Goal: Task Accomplishment & Management: Manage account settings

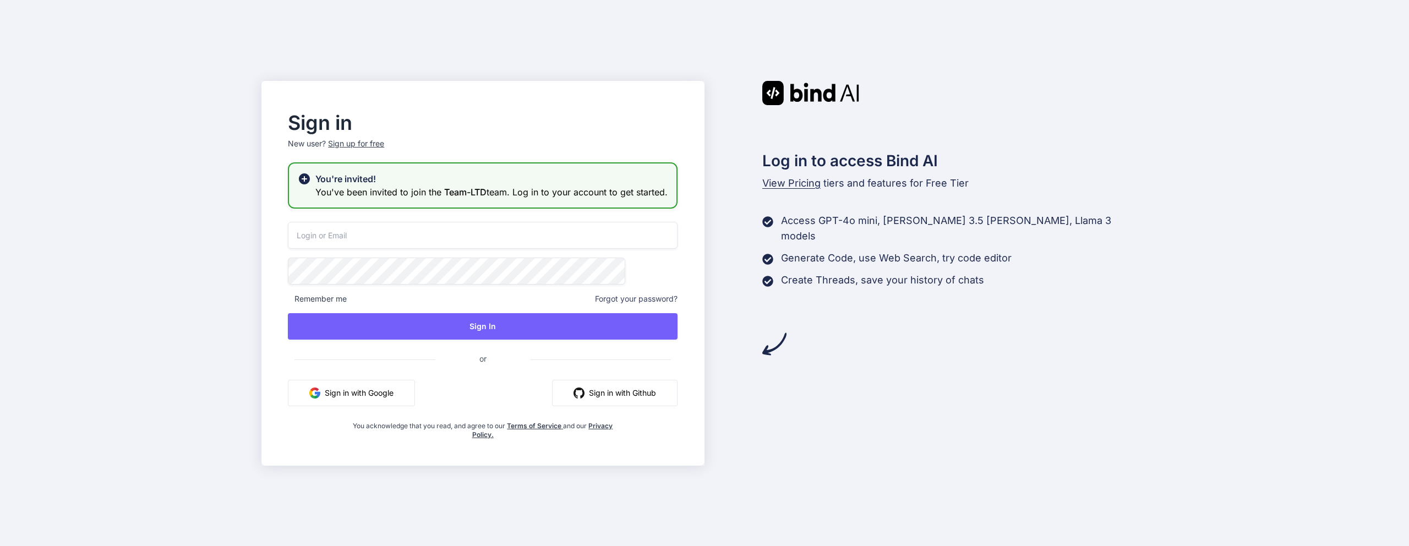
click at [415, 399] on button "Sign in with Google" at bounding box center [351, 393] width 127 height 26
click at [489, 249] on input "email" at bounding box center [483, 235] width 390 height 27
click at [485, 247] on input "email" at bounding box center [483, 235] width 390 height 27
click at [430, 242] on input "email" at bounding box center [483, 235] width 390 height 27
type input "[EMAIL_ADDRESS][DOMAIN_NAME]"
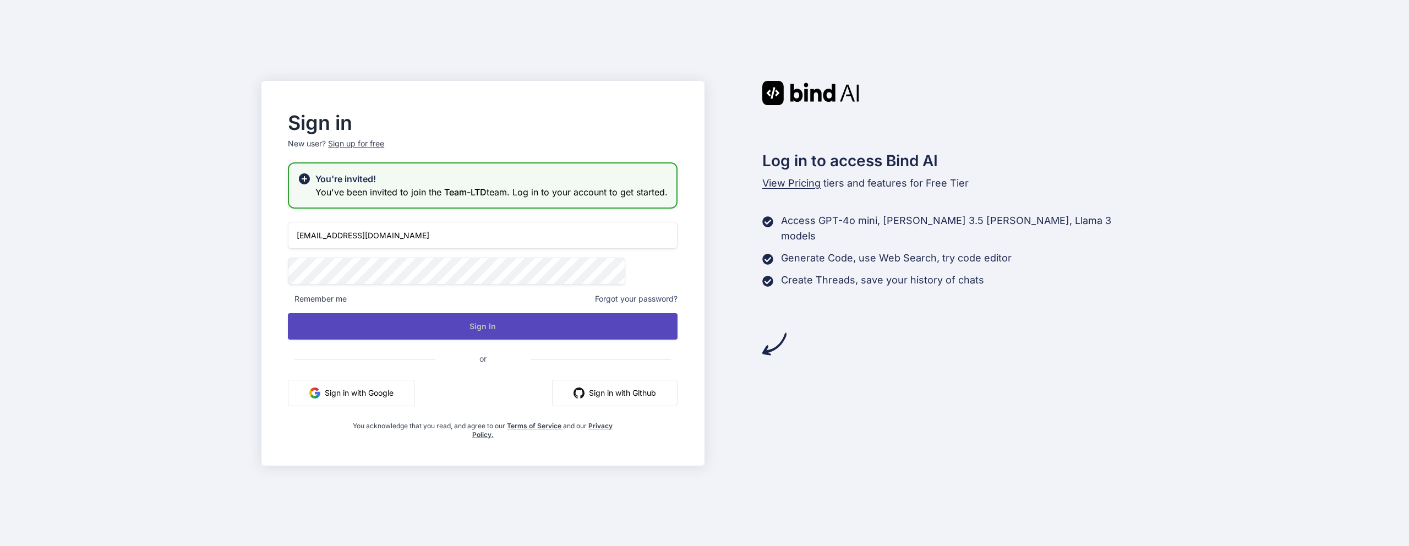
click at [547, 326] on button "Sign In" at bounding box center [483, 326] width 390 height 26
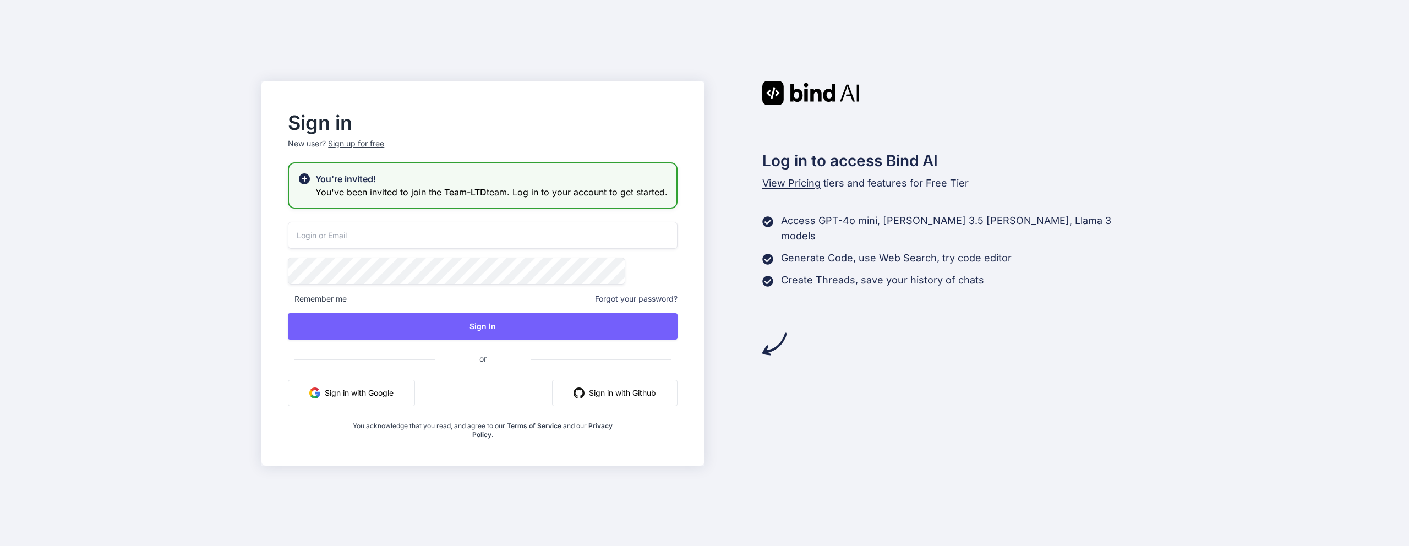
click at [449, 186] on h3 "You've been invited to join the Team-LTD team. Log in to your account to get st…" at bounding box center [491, 192] width 352 height 13
click at [310, 174] on icon at bounding box center [304, 178] width 11 height 11
drag, startPoint x: 779, startPoint y: 337, endPoint x: 785, endPoint y: 306, distance: 31.4
click at [779, 336] on div "Log in to access Bind AI View Pricing tiers and features for Free Tier Access G…" at bounding box center [927, 273] width 444 height 385
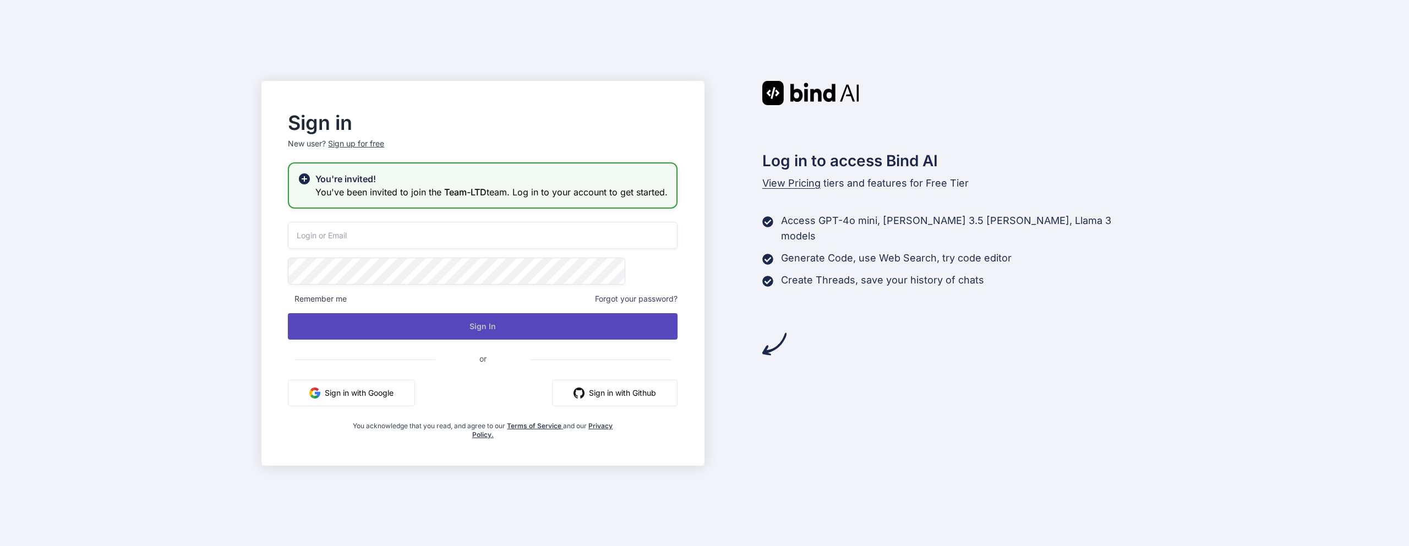
click at [516, 329] on button "Sign In" at bounding box center [483, 326] width 390 height 26
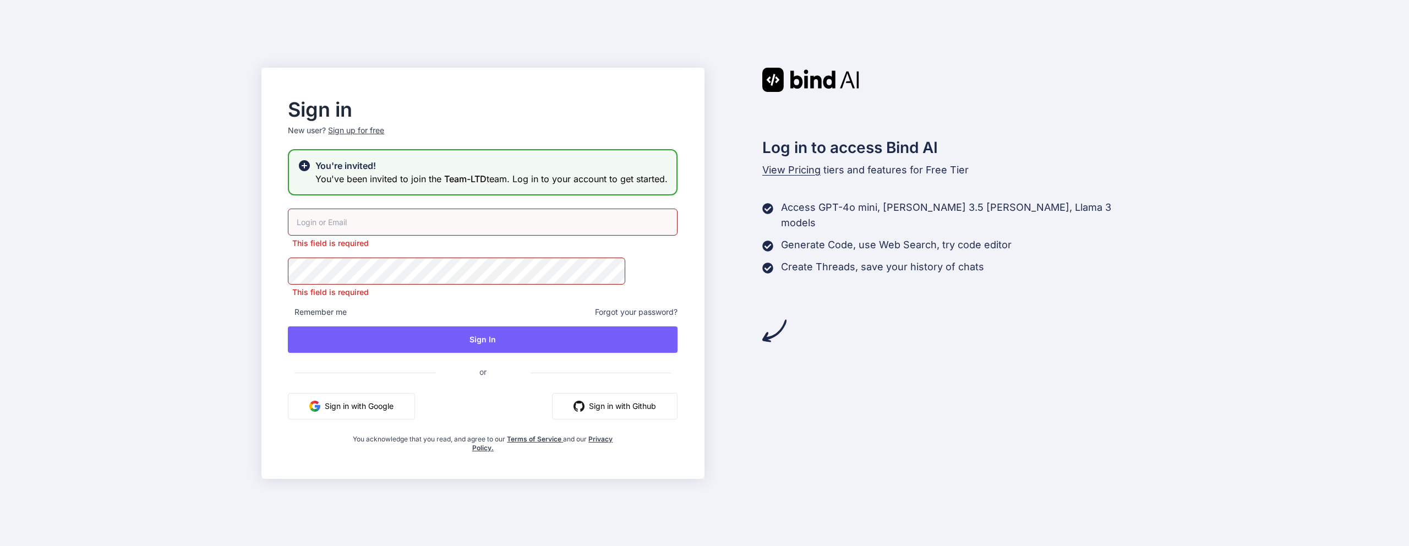
click at [799, 164] on span "View Pricing" at bounding box center [792, 170] width 58 height 12
click at [415, 410] on button "Sign in with Google" at bounding box center [351, 406] width 127 height 26
click at [477, 225] on input "email" at bounding box center [483, 222] width 390 height 27
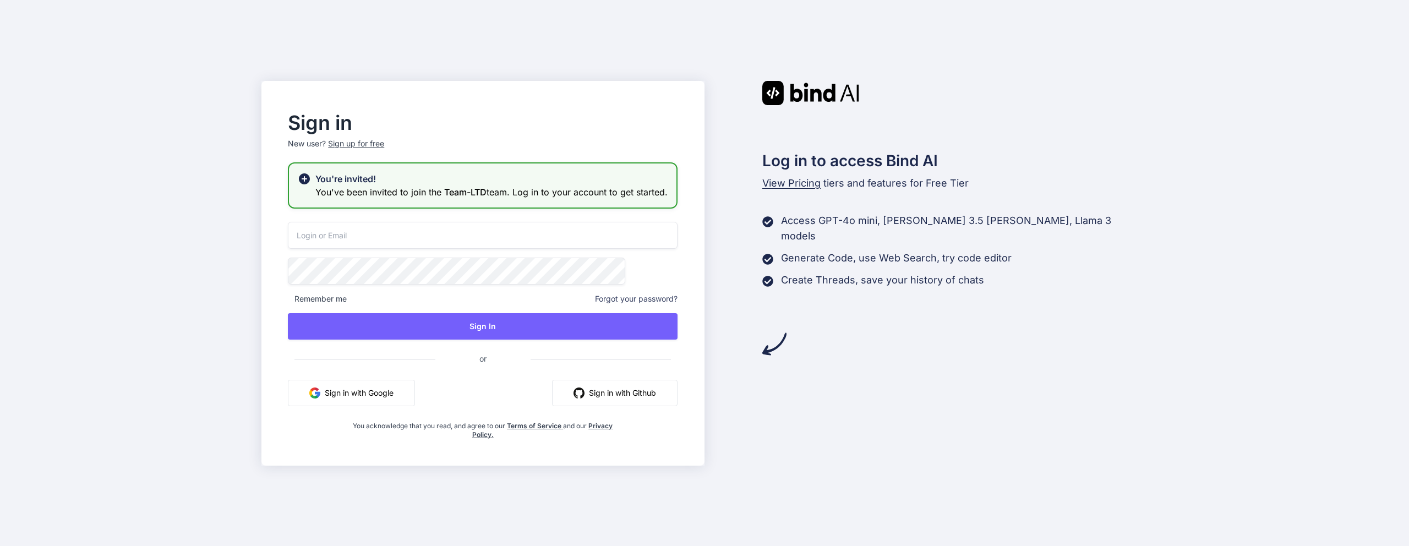
click at [407, 233] on input "email" at bounding box center [483, 235] width 390 height 27
click at [409, 241] on input "email" at bounding box center [483, 235] width 390 height 27
type input "า"
